Goal: Navigation & Orientation: Find specific page/section

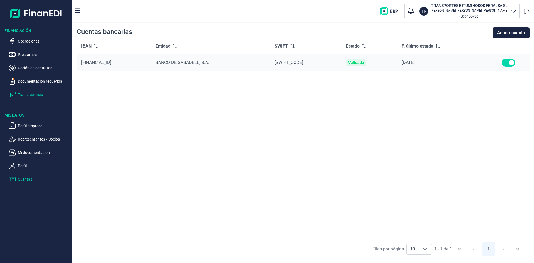
click at [32, 93] on p "Transacciones" at bounding box center [44, 94] width 52 height 7
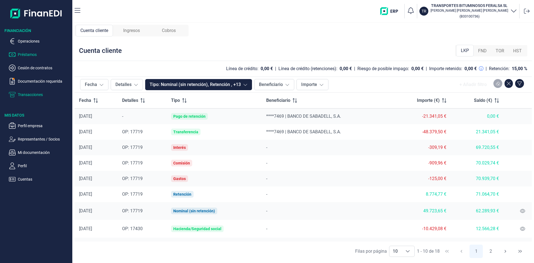
click at [29, 54] on p "Préstamos" at bounding box center [44, 54] width 52 height 7
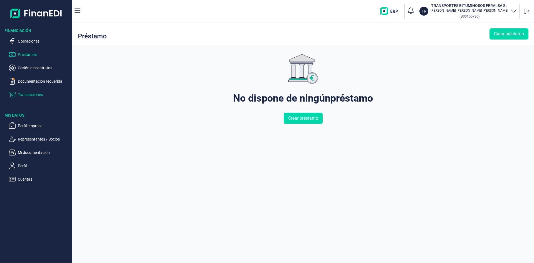
click at [36, 94] on p "Transacciones" at bounding box center [44, 94] width 52 height 7
